Goal: Information Seeking & Learning: Find specific fact

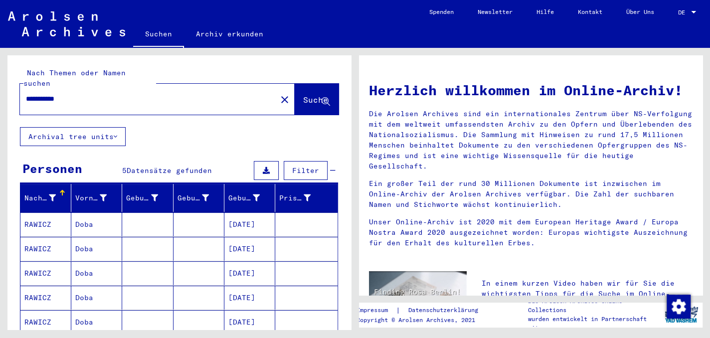
click at [54, 213] on mat-cell "RAWICZ" at bounding box center [45, 225] width 51 height 24
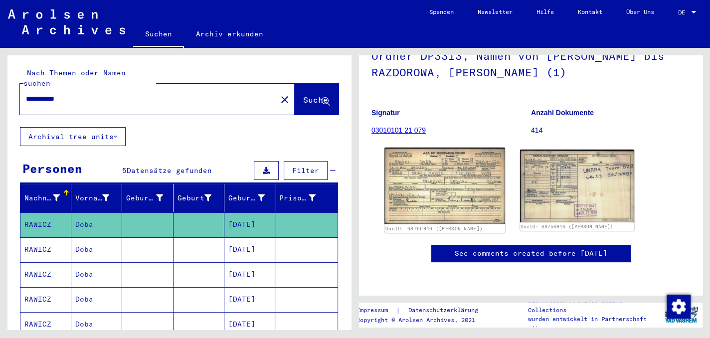
click at [463, 176] on img at bounding box center [445, 186] width 120 height 76
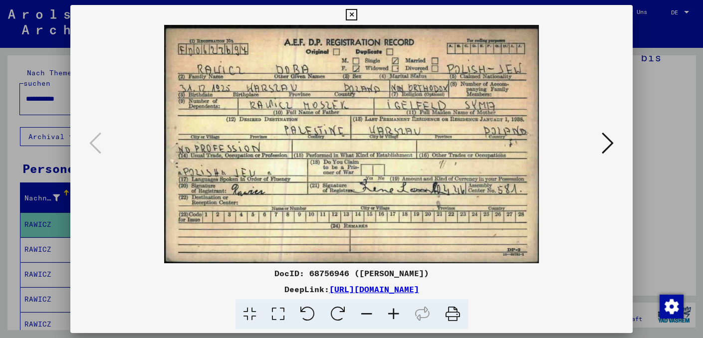
click at [585, 286] on div "DeepLink: [URL][DOMAIN_NAME]" at bounding box center [351, 289] width 562 height 12
click at [351, 9] on icon at bounding box center [351, 15] width 11 height 12
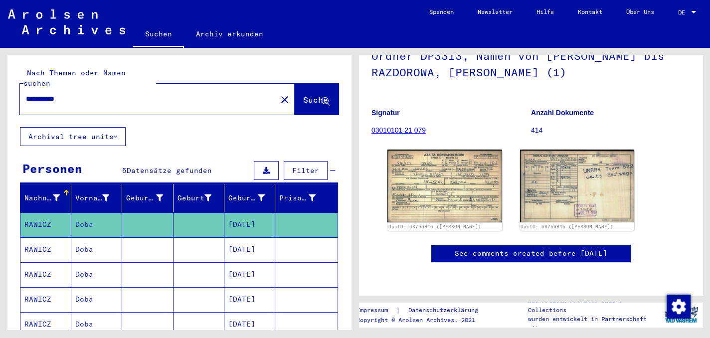
click at [58, 237] on mat-cell "RAWICZ" at bounding box center [45, 249] width 51 height 24
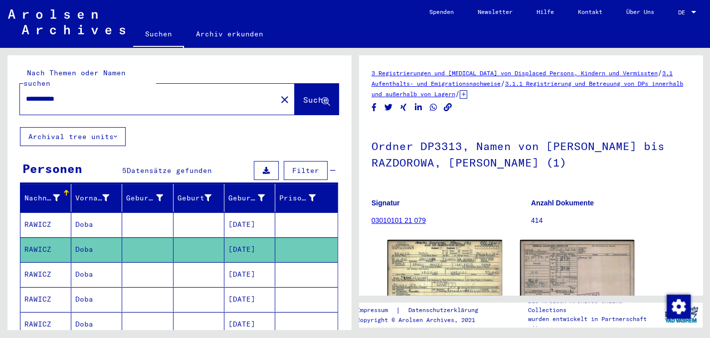
scroll to position [100, 0]
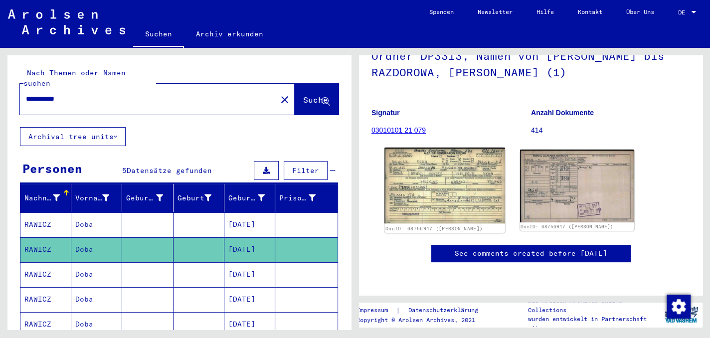
click at [449, 179] on img at bounding box center [445, 186] width 120 height 76
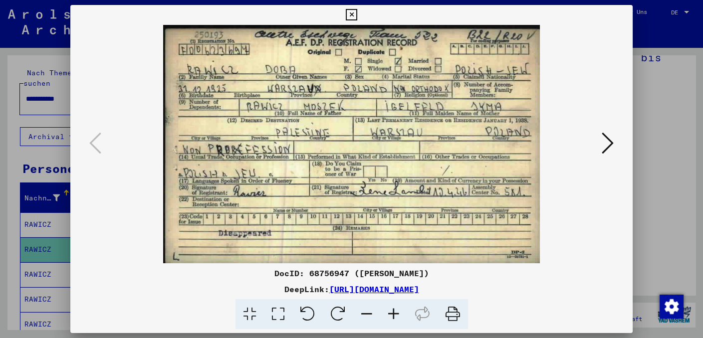
click at [582, 284] on div "DeepLink: [URL][DOMAIN_NAME]" at bounding box center [351, 289] width 562 height 12
click at [351, 13] on icon at bounding box center [351, 15] width 11 height 12
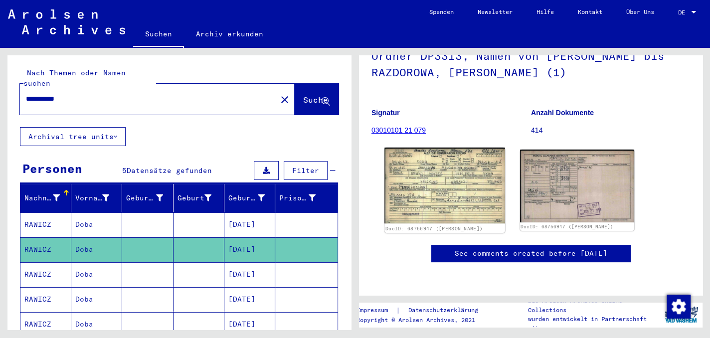
scroll to position [200, 0]
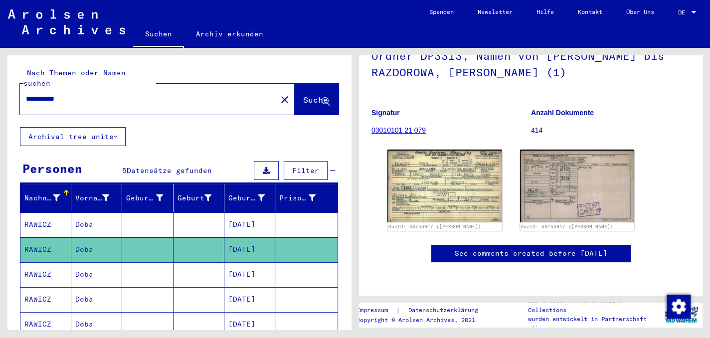
click at [43, 262] on mat-cell "RAWICZ" at bounding box center [45, 274] width 51 height 24
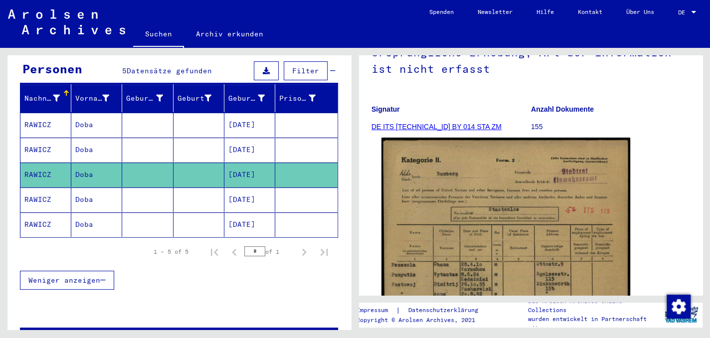
scroll to position [200, 0]
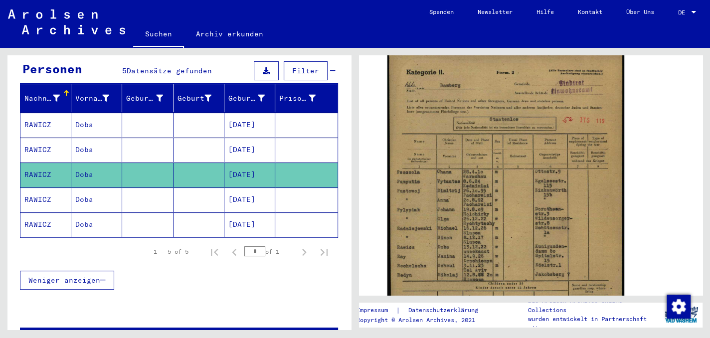
click at [51, 188] on mat-cell "RAWICZ" at bounding box center [45, 200] width 51 height 24
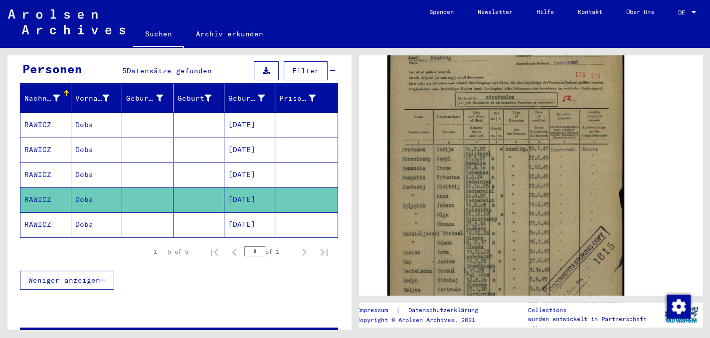
scroll to position [299, 0]
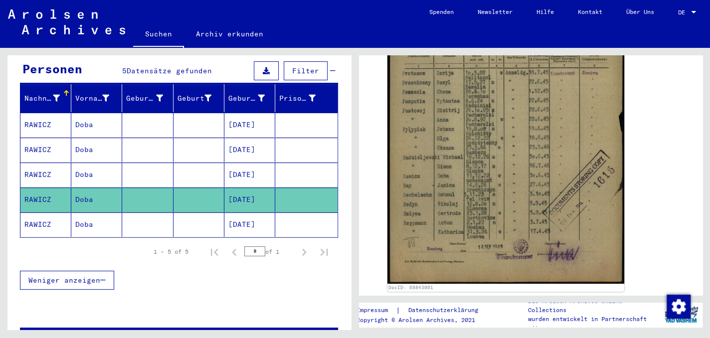
click at [49, 213] on mat-cell "RAWICZ" at bounding box center [45, 225] width 51 height 24
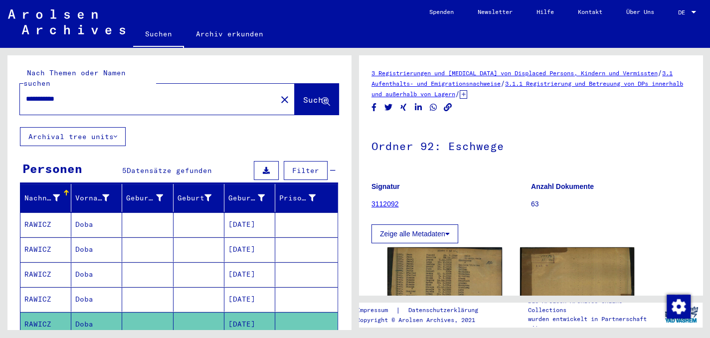
drag, startPoint x: 80, startPoint y: 91, endPoint x: 0, endPoint y: 90, distance: 79.8
click at [0, 90] on div "**********" at bounding box center [177, 189] width 355 height 282
click at [303, 95] on span "Suche" at bounding box center [315, 100] width 25 height 10
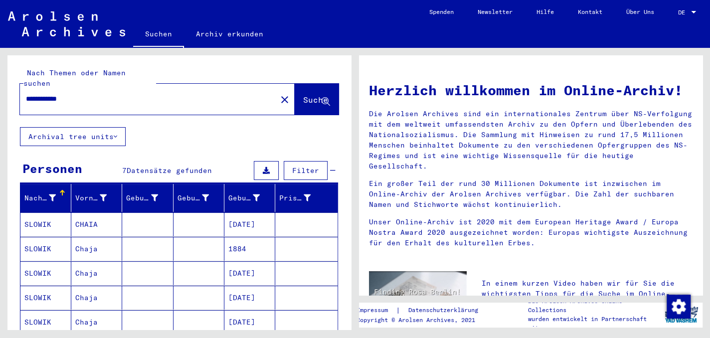
scroll to position [100, 0]
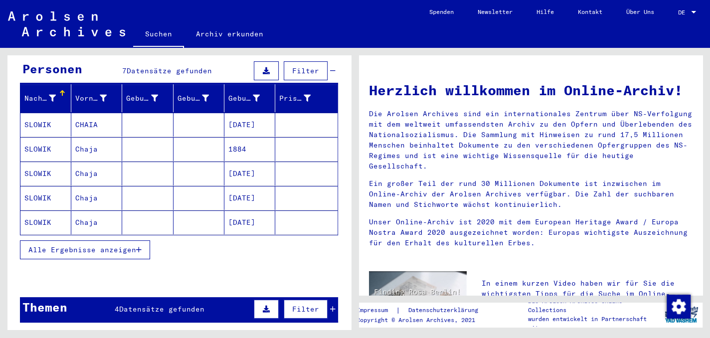
click at [46, 187] on mat-cell "SLOWIK" at bounding box center [45, 198] width 51 height 24
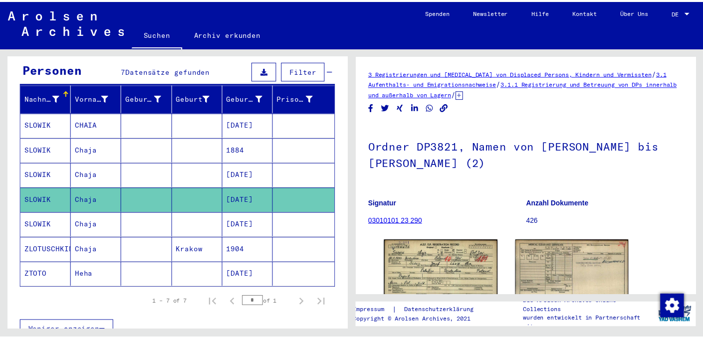
scroll to position [100, 0]
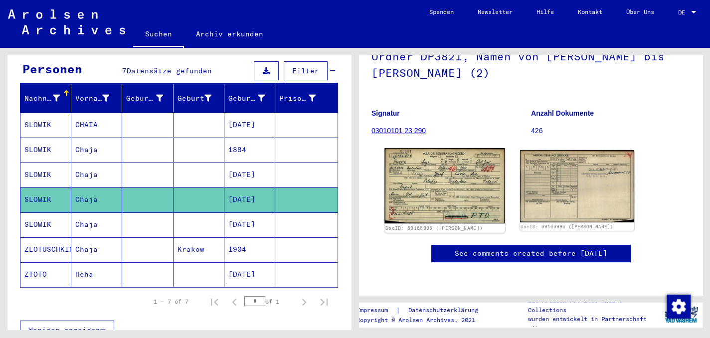
click at [459, 185] on img at bounding box center [445, 185] width 120 height 75
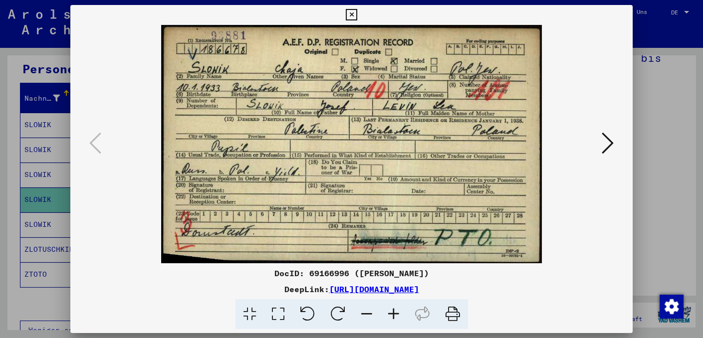
drag, startPoint x: 550, startPoint y: 287, endPoint x: 545, endPoint y: 283, distance: 6.3
click at [550, 287] on div "DeepLink: [URL][DOMAIN_NAME]" at bounding box center [351, 289] width 562 height 12
click at [394, 312] on icon at bounding box center [393, 314] width 27 height 30
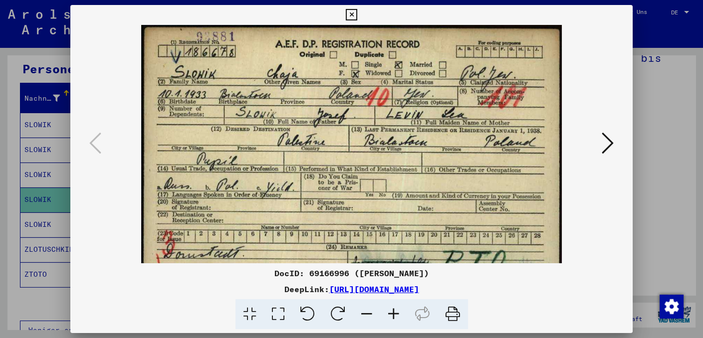
click at [394, 312] on icon at bounding box center [393, 314] width 27 height 30
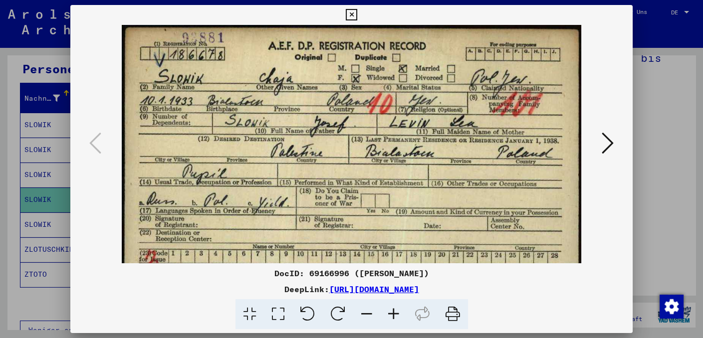
click at [394, 312] on icon at bounding box center [393, 314] width 27 height 30
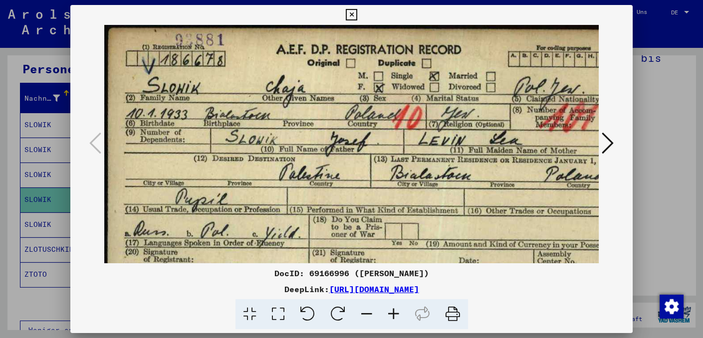
click at [394, 312] on icon at bounding box center [393, 314] width 27 height 30
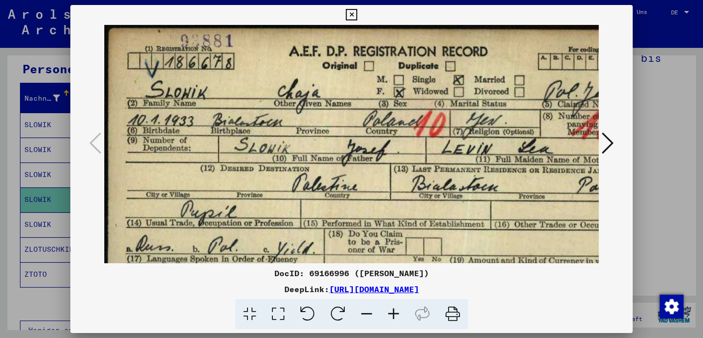
click at [394, 312] on icon at bounding box center [393, 314] width 27 height 30
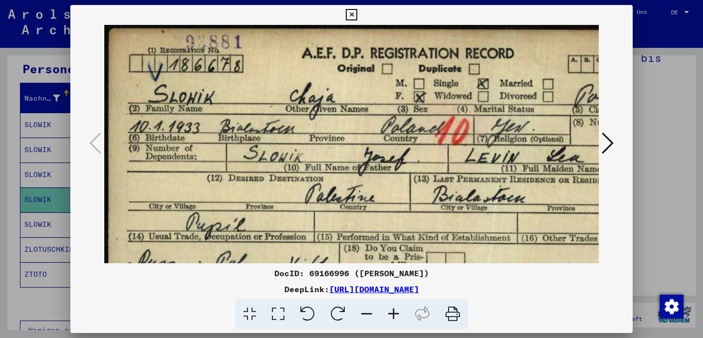
click at [394, 312] on icon at bounding box center [393, 314] width 27 height 30
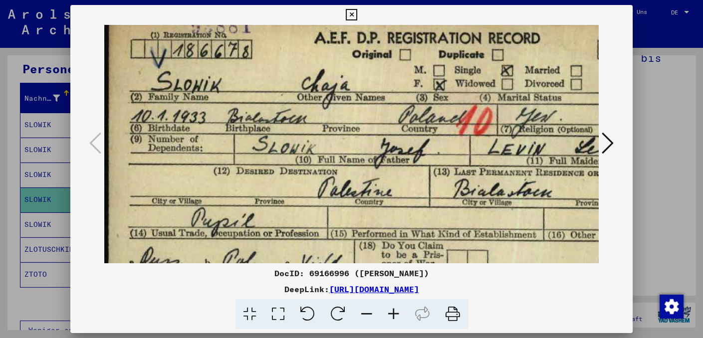
scroll to position [17, 0]
drag, startPoint x: 448, startPoint y: 165, endPoint x: 461, endPoint y: 161, distance: 13.9
click at [461, 161] on img at bounding box center [433, 214] width 659 height 413
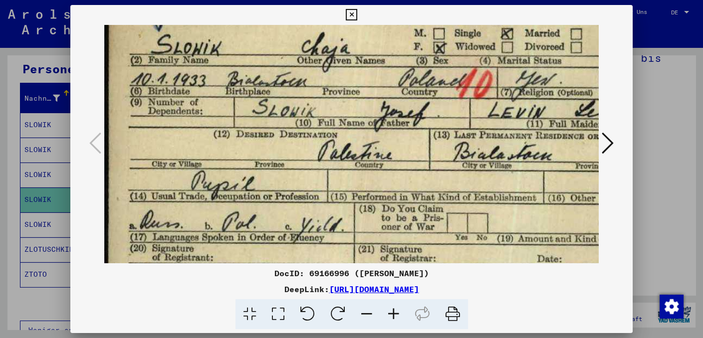
scroll to position [76, 0]
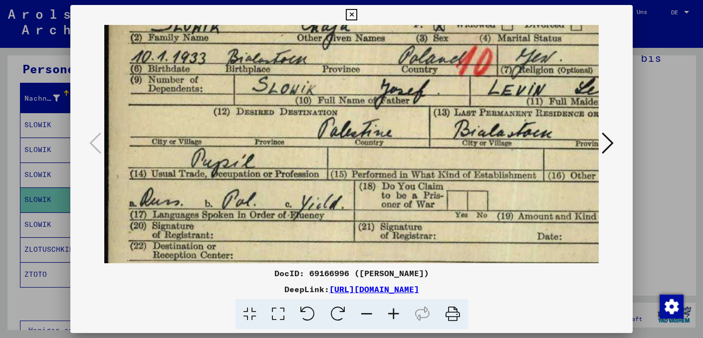
drag, startPoint x: 384, startPoint y: 115, endPoint x: 396, endPoint y: 69, distance: 47.6
click at [396, 69] on img at bounding box center [433, 155] width 659 height 413
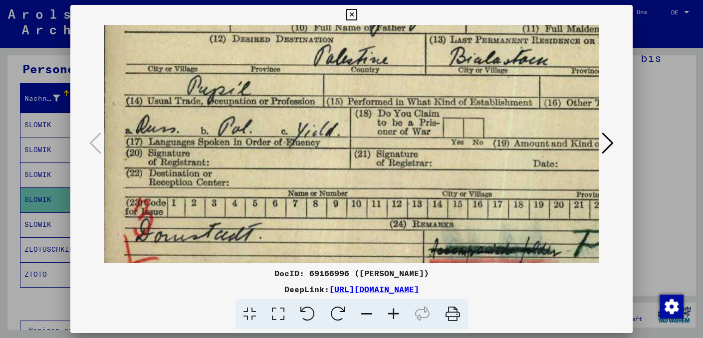
drag, startPoint x: 395, startPoint y: 219, endPoint x: 391, endPoint y: 145, distance: 73.4
click at [391, 145] on img at bounding box center [429, 82] width 659 height 413
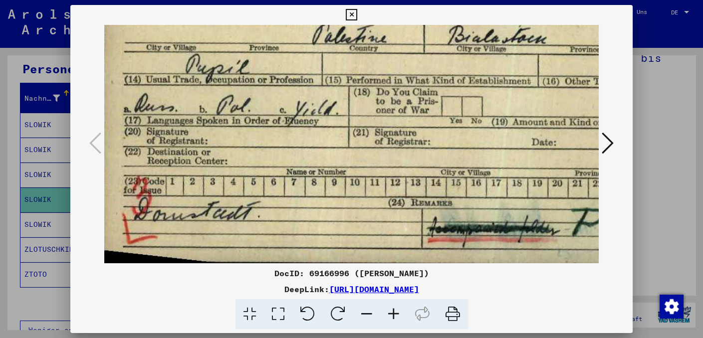
scroll to position [175, 5]
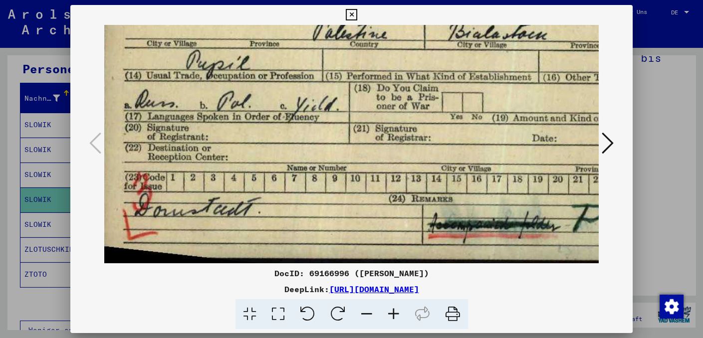
drag, startPoint x: 395, startPoint y: 189, endPoint x: 394, endPoint y: 131, distance: 57.4
click at [394, 131] on img at bounding box center [428, 56] width 659 height 413
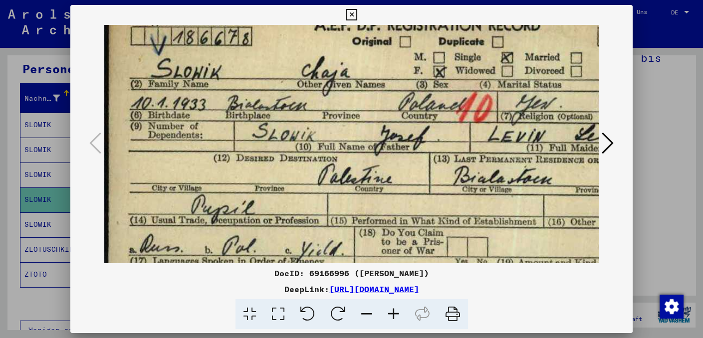
drag, startPoint x: 347, startPoint y: 111, endPoint x: 359, endPoint y: 244, distance: 133.2
click at [359, 244] on img at bounding box center [433, 201] width 659 height 413
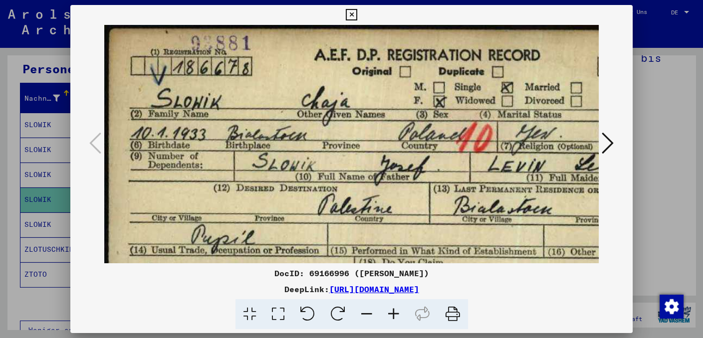
drag, startPoint x: 318, startPoint y: 125, endPoint x: 322, endPoint y: 287, distance: 162.2
click at [322, 288] on div "DocID: 69166996 ([PERSON_NAME]) DeepLink: [URL][DOMAIN_NAME]" at bounding box center [351, 167] width 562 height 325
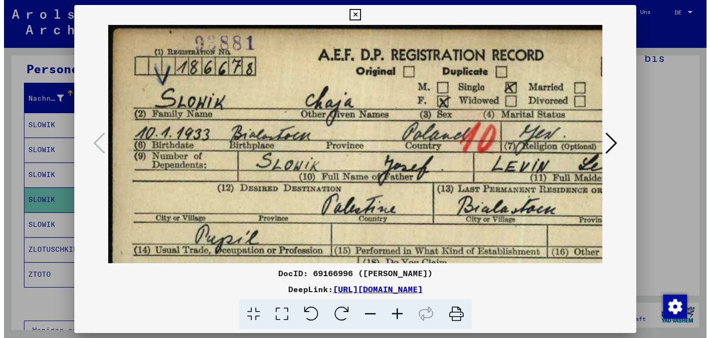
scroll to position [0, 2]
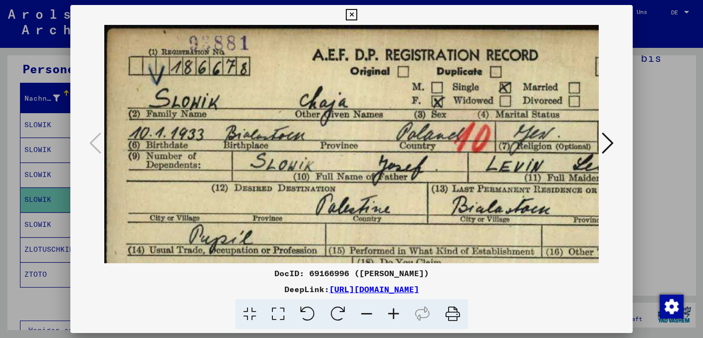
click at [349, 13] on icon at bounding box center [351, 15] width 11 height 12
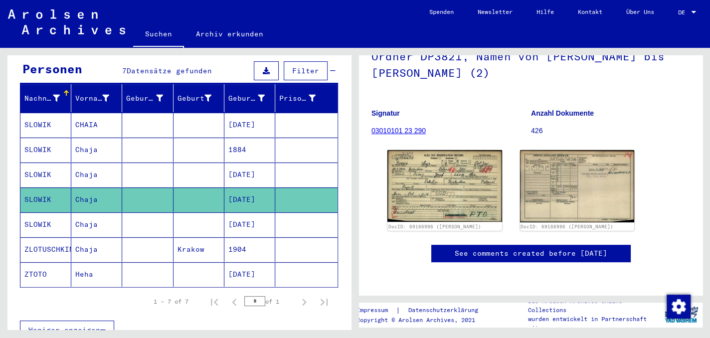
click at [40, 213] on mat-cell "SLOWIK" at bounding box center [45, 225] width 51 height 24
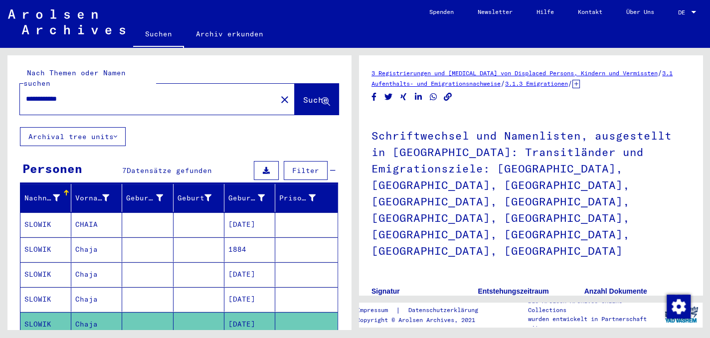
click at [102, 94] on input "**********" at bounding box center [148, 99] width 245 height 10
click at [303, 95] on span "Suche" at bounding box center [315, 100] width 25 height 10
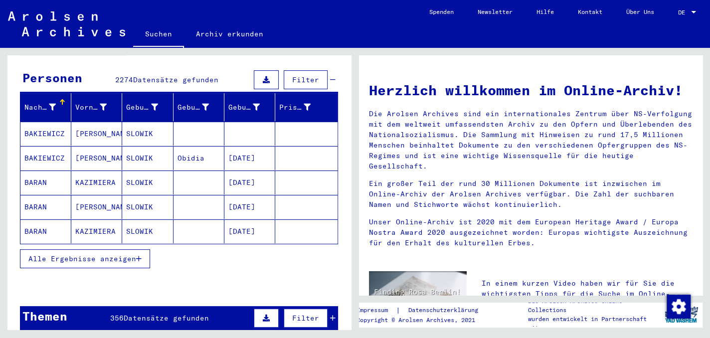
scroll to position [100, 0]
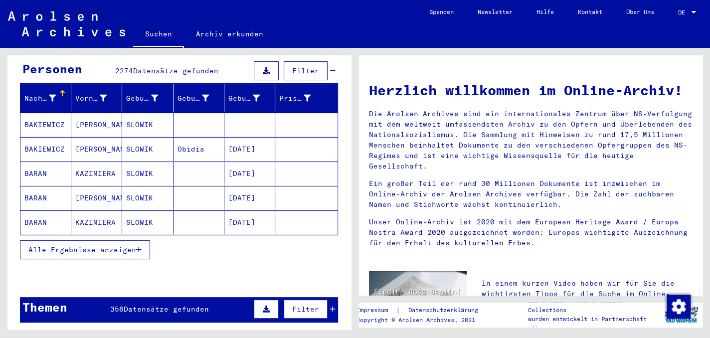
click at [101, 245] on span "Alle Ergebnisse anzeigen" at bounding box center [82, 249] width 108 height 9
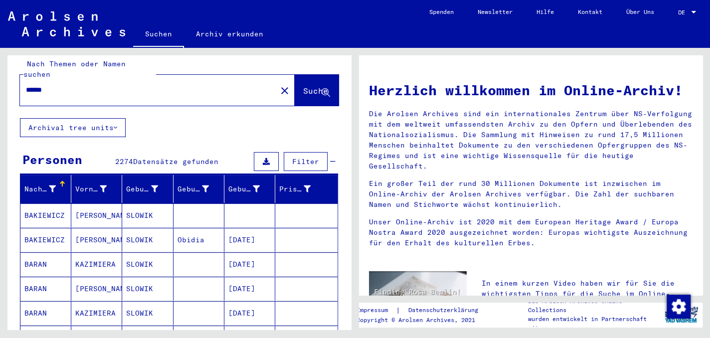
scroll to position [0, 0]
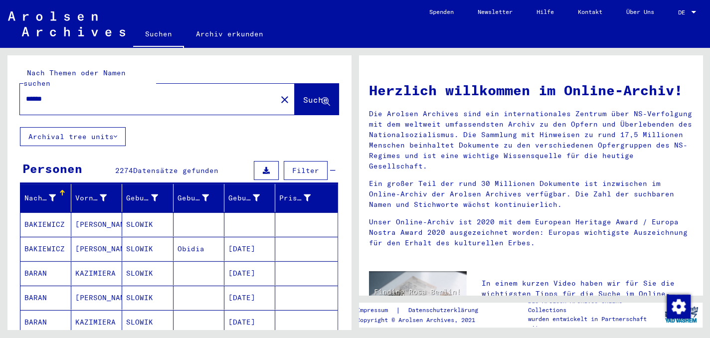
click at [91, 94] on input "******" at bounding box center [145, 99] width 239 height 10
type input "**********"
click at [312, 84] on button "Suche" at bounding box center [317, 99] width 44 height 31
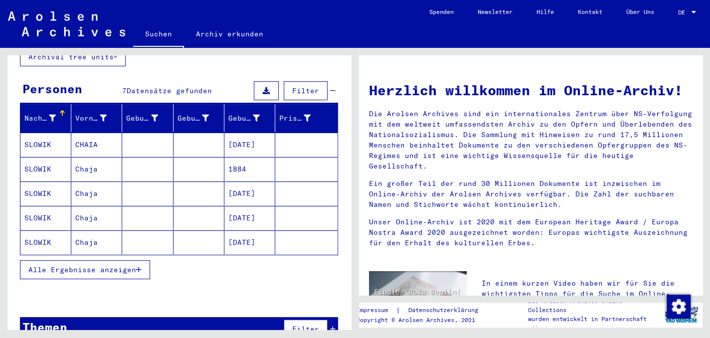
scroll to position [90, 0]
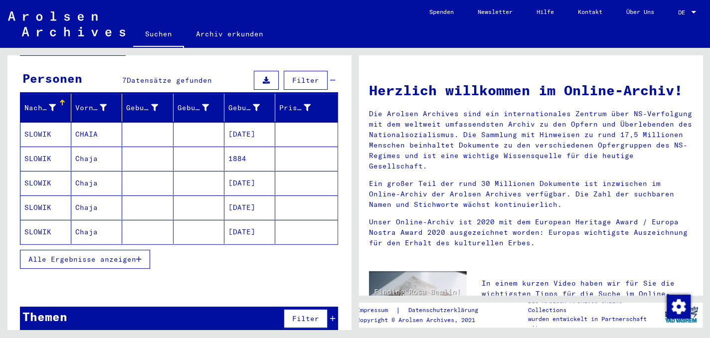
click at [105, 250] on button "Alle Ergebnisse anzeigen" at bounding box center [85, 259] width 130 height 19
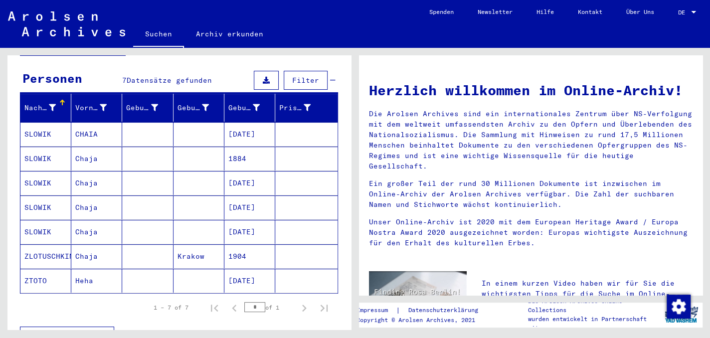
scroll to position [0, 0]
